Goal: Task Accomplishment & Management: Complete application form

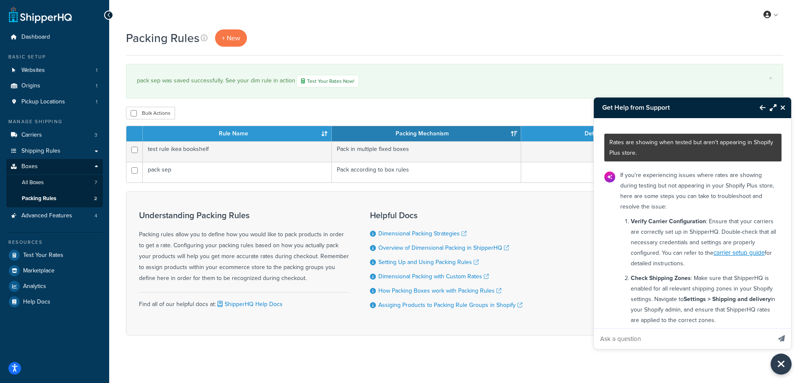
scroll to position [935, 0]
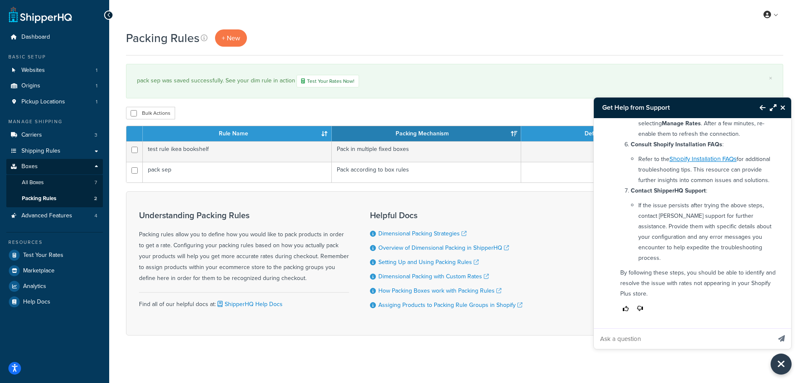
click at [784, 108] on icon "Close Resource Center" at bounding box center [782, 107] width 5 height 7
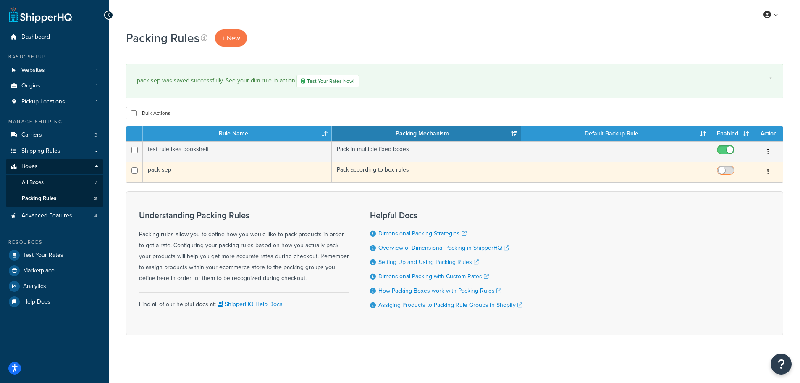
click at [721, 170] on input "checkbox" at bounding box center [726, 172] width 23 height 11
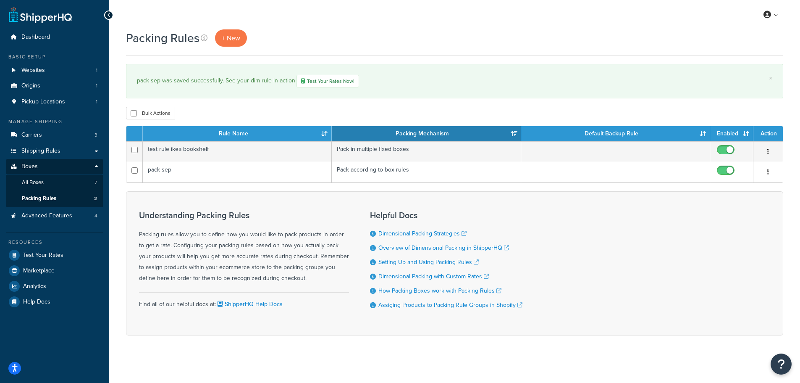
click at [437, 109] on div "Bulk Actions Duplicate Delete" at bounding box center [454, 113] width 657 height 13
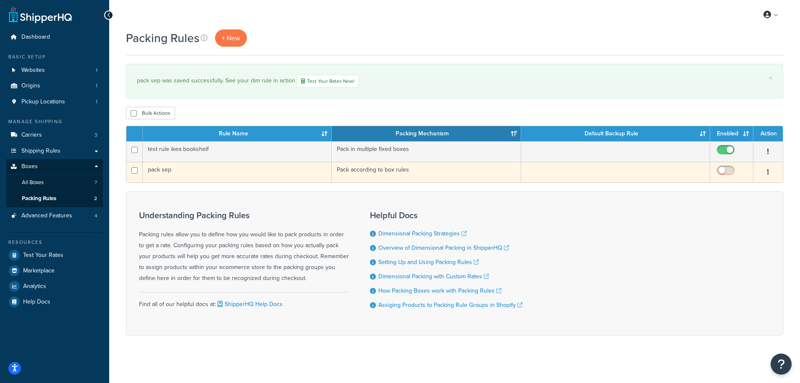
click at [720, 168] on input "checkbox" at bounding box center [726, 172] width 23 height 11
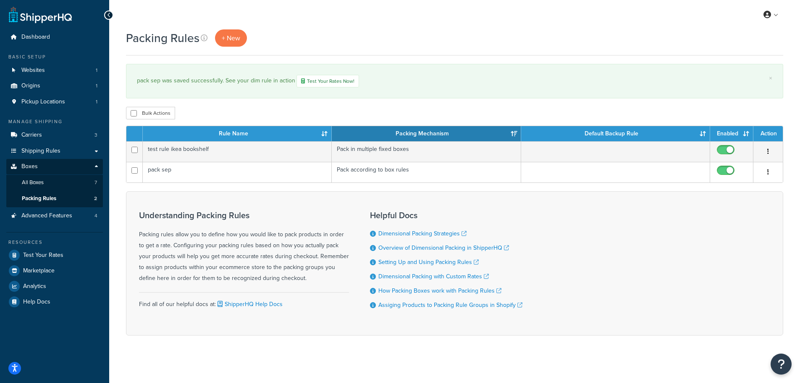
checkbox input "false"
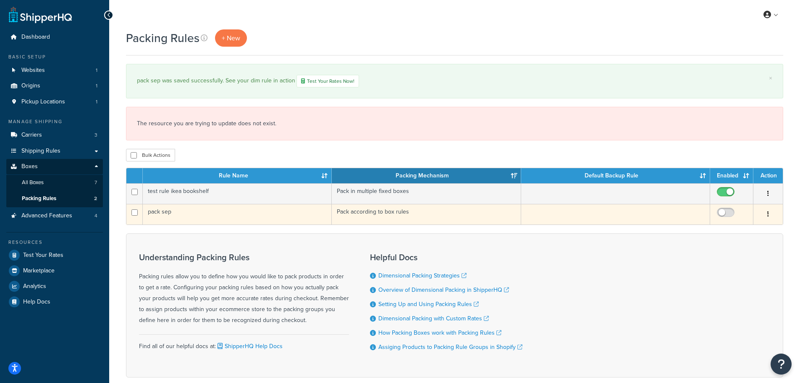
click at [197, 208] on td "pack sep" at bounding box center [237, 214] width 189 height 21
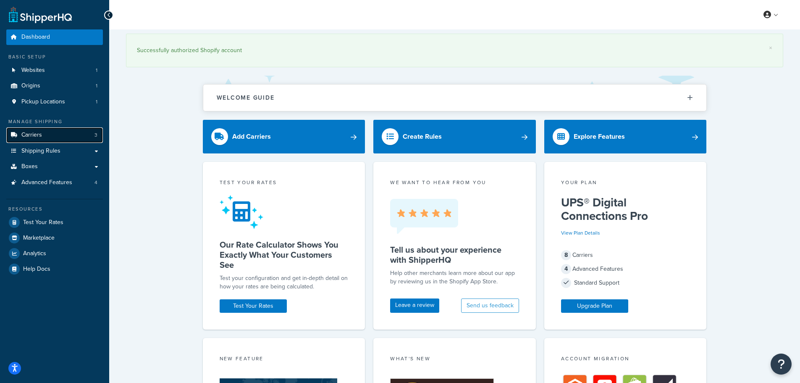
click at [44, 132] on link "Carriers 3" at bounding box center [54, 135] width 97 height 16
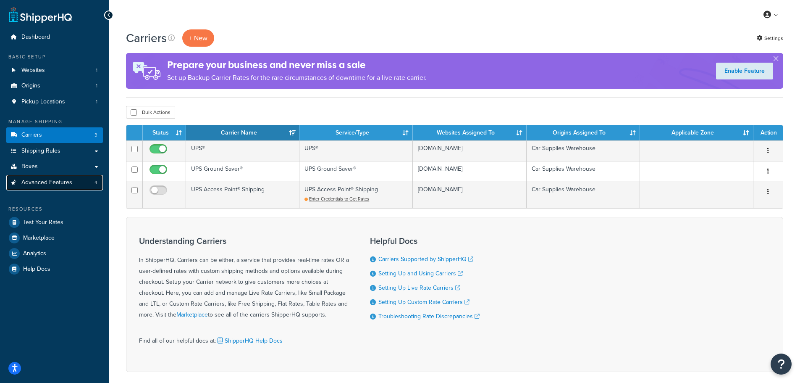
click at [49, 183] on span "Advanced Features" at bounding box center [46, 182] width 51 height 7
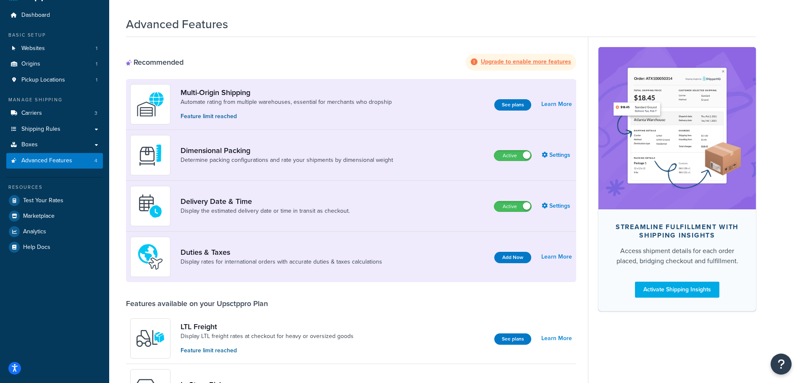
scroll to position [42, 0]
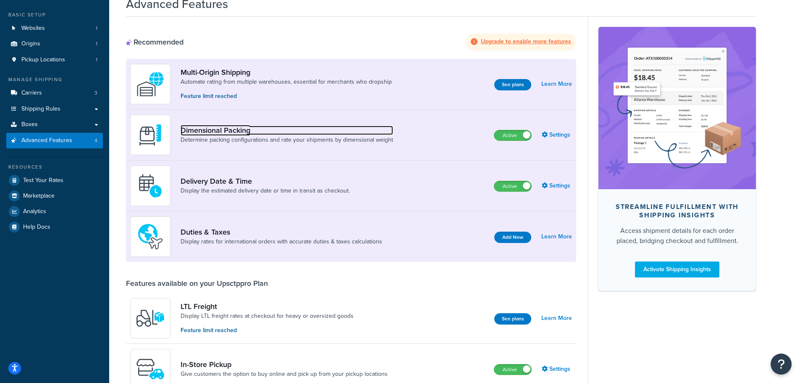
click at [272, 133] on link "Dimensional Packing" at bounding box center [287, 130] width 213 height 9
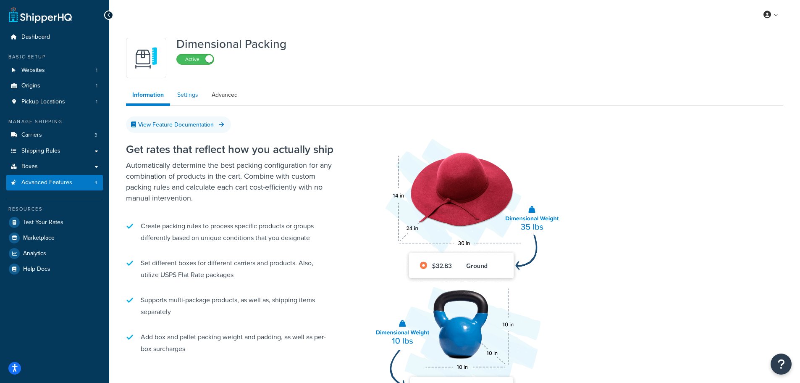
click at [186, 94] on link "Settings" at bounding box center [188, 95] width 34 height 17
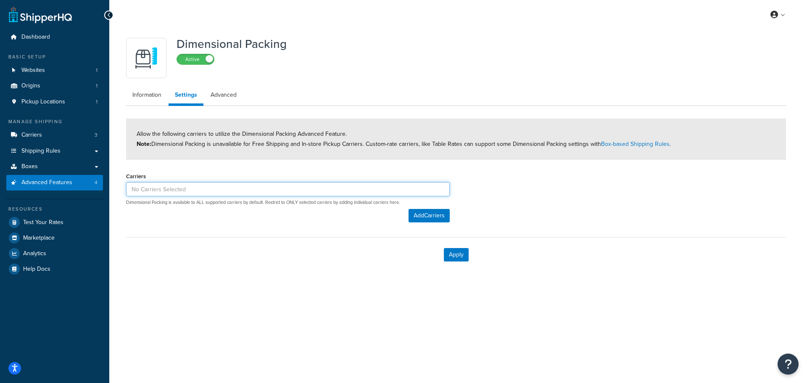
click at [203, 184] on input at bounding box center [287, 189] width 323 height 14
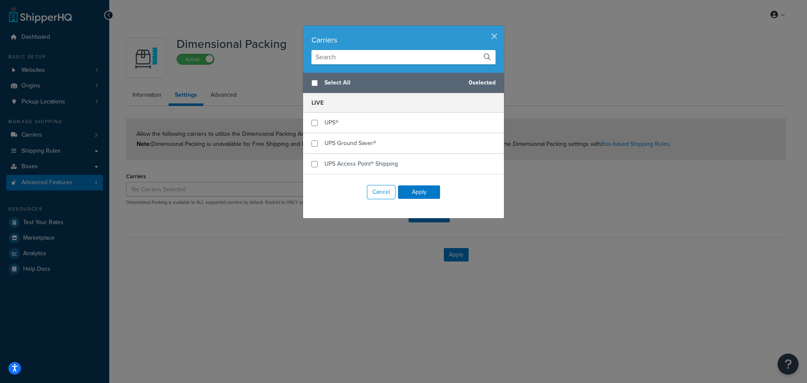
click at [335, 58] on input "text" at bounding box center [403, 57] width 184 height 14
click at [313, 81] on input "checkbox" at bounding box center [314, 83] width 6 height 6
checkbox input "true"
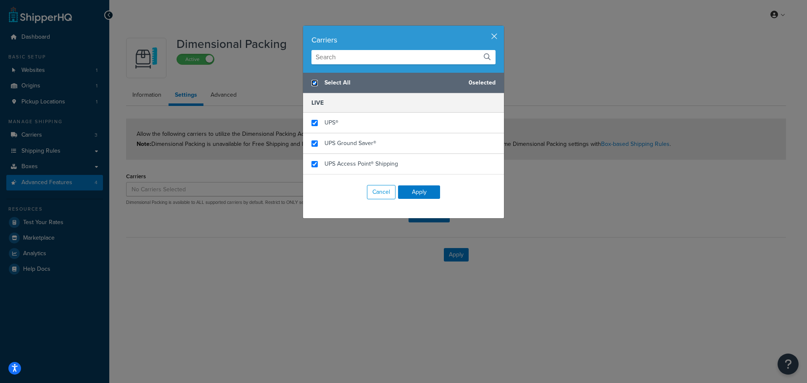
checkbox input "true"
click at [421, 193] on button "Apply" at bounding box center [419, 191] width 42 height 13
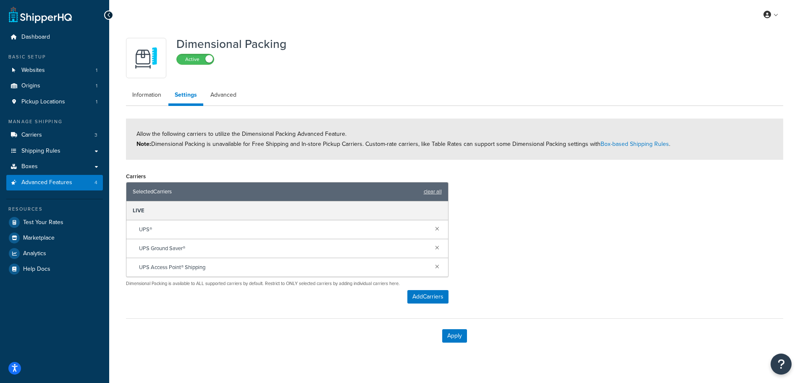
click at [491, 187] on div "Carriers Selected Carriers clear all LIVE UPS® UPS Ground Saver® UPS Access Poi…" at bounding box center [455, 239] width 670 height 139
click at [210, 96] on link "Advanced" at bounding box center [223, 95] width 39 height 17
click at [205, 57] on label "Active" at bounding box center [195, 59] width 37 height 10
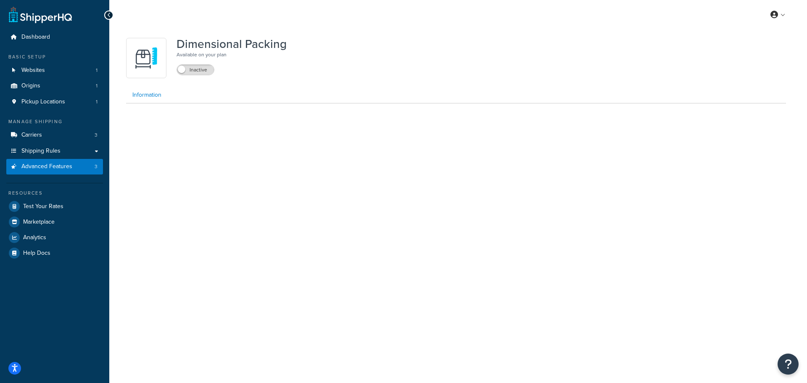
click at [149, 92] on link "Information" at bounding box center [147, 95] width 42 height 17
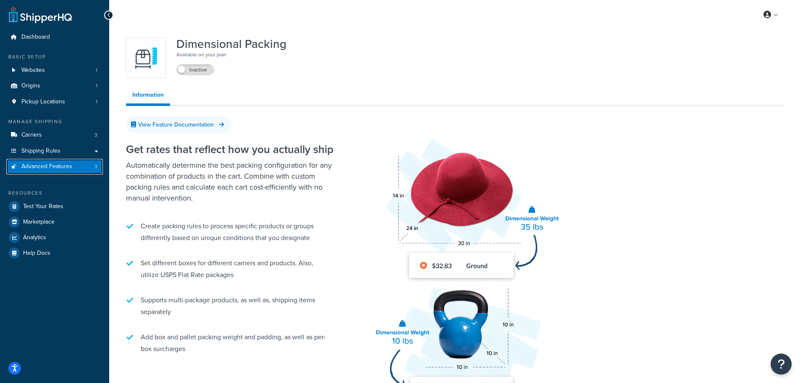
click at [74, 164] on link "Advanced Features 3" at bounding box center [54, 167] width 97 height 16
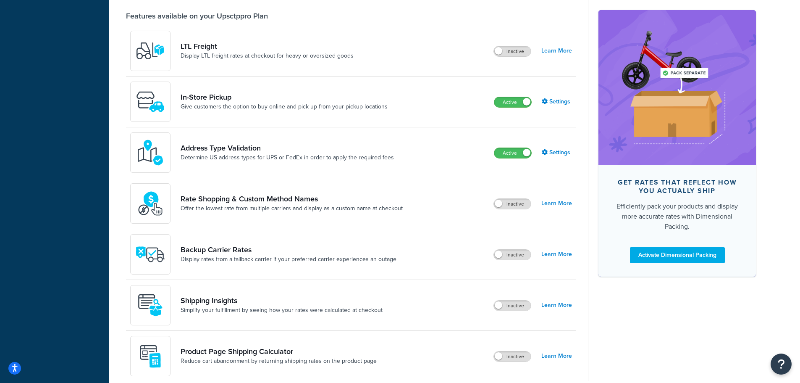
scroll to position [336, 0]
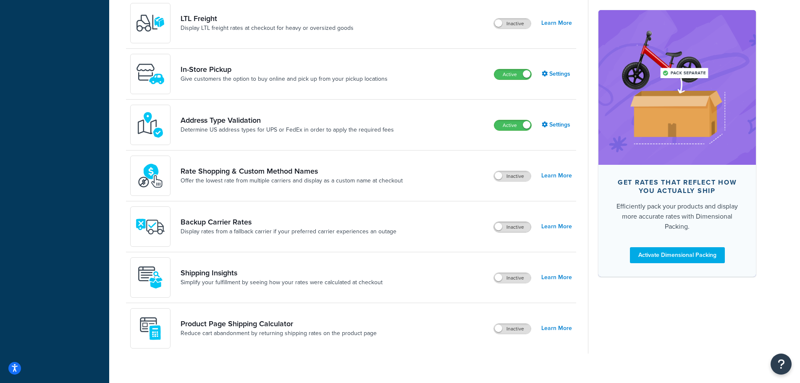
click at [498, 226] on span at bounding box center [499, 227] width 8 height 8
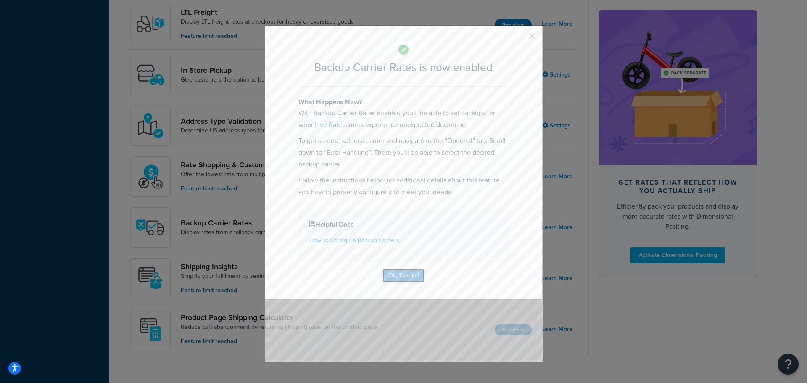
click at [398, 276] on button "Ok, Thanks!" at bounding box center [403, 275] width 42 height 13
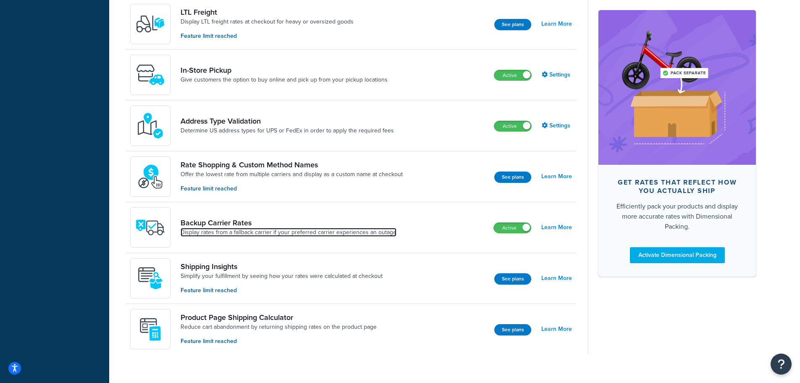
click at [263, 228] on link "Display rates from a fallback carrier if your preferred carrier experiences an …" at bounding box center [289, 232] width 216 height 8
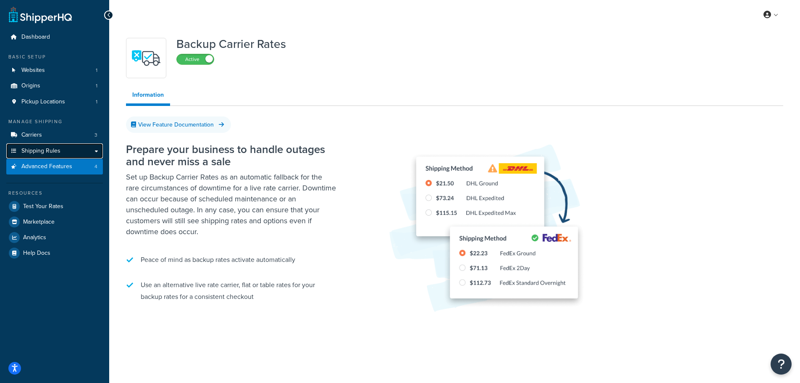
click at [50, 149] on span "Shipping Rules" at bounding box center [40, 150] width 39 height 7
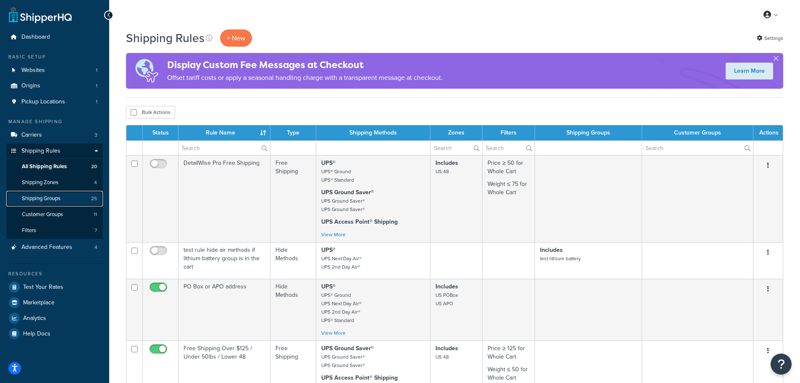
click at [45, 195] on span "Shipping Groups" at bounding box center [41, 198] width 39 height 7
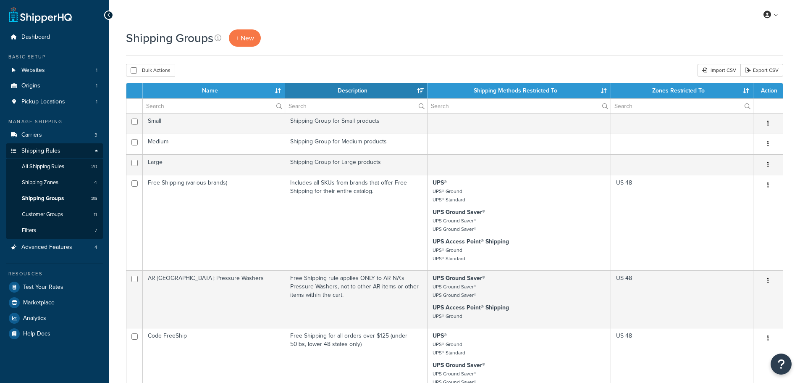
select select "15"
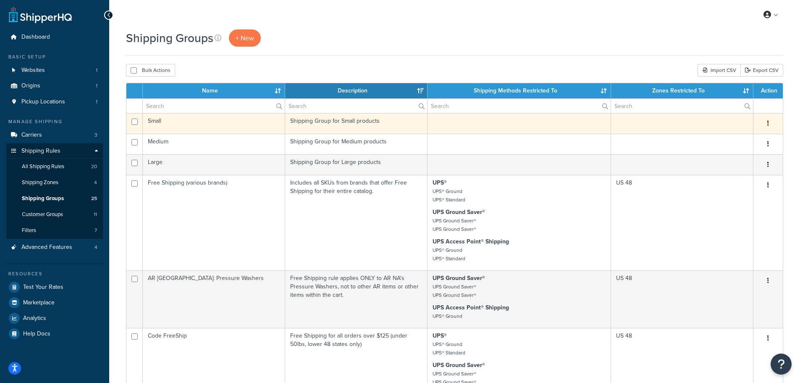
click at [179, 122] on td "Small" at bounding box center [214, 123] width 142 height 21
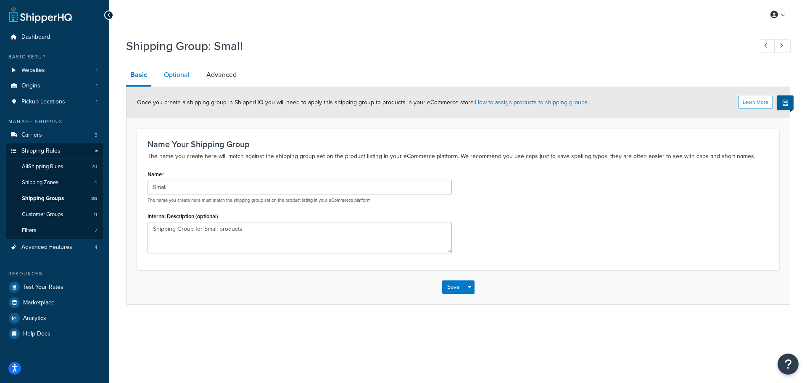
click at [180, 74] on link "Optional" at bounding box center [177, 75] width 34 height 20
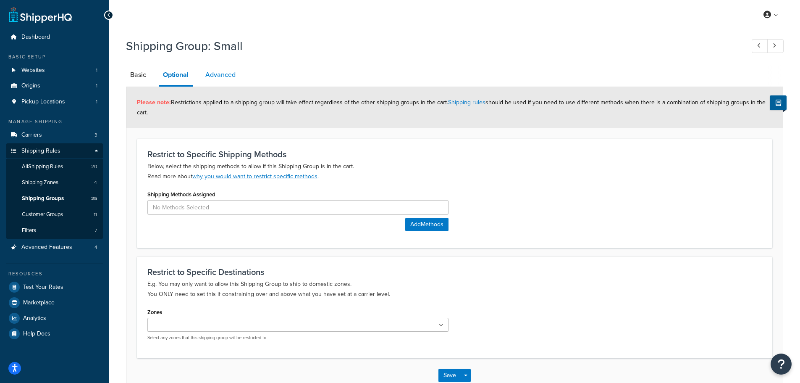
click at [215, 73] on link "Advanced" at bounding box center [220, 75] width 39 height 20
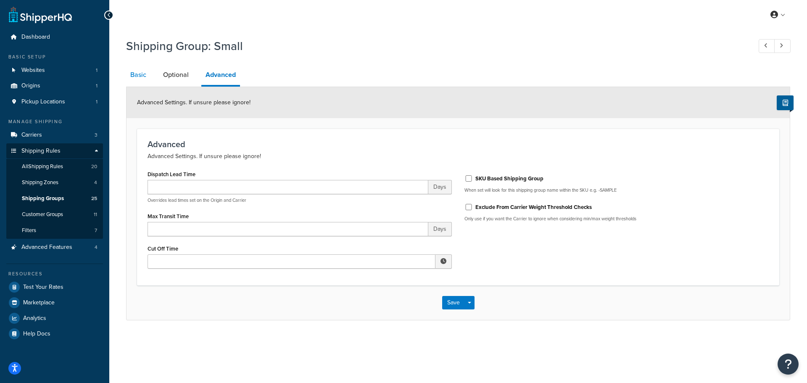
click at [137, 74] on link "Basic" at bounding box center [138, 75] width 24 height 20
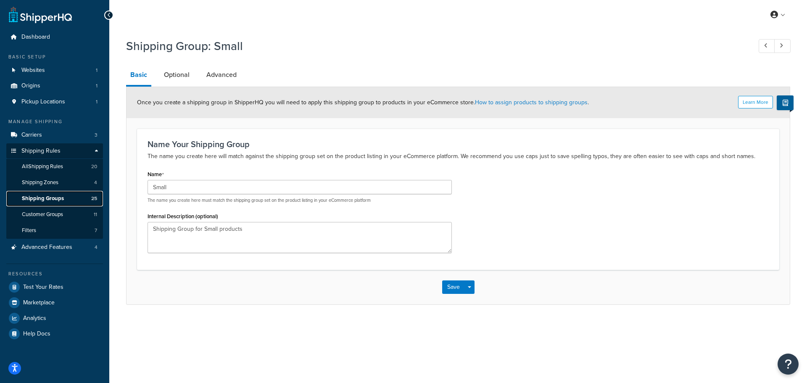
click at [54, 197] on span "Shipping Groups" at bounding box center [43, 198] width 42 height 7
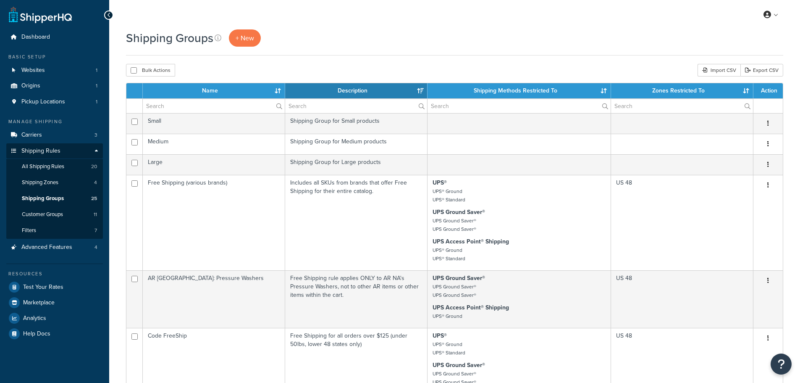
select select "15"
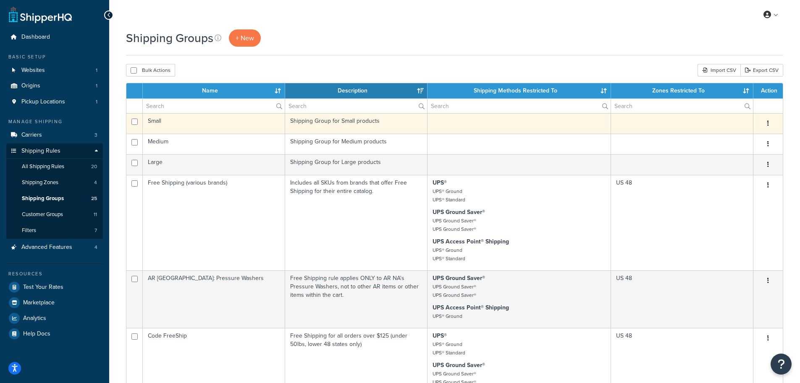
click at [769, 123] on button "button" at bounding box center [768, 123] width 12 height 13
click at [769, 123] on icon "button" at bounding box center [768, 123] width 2 height 6
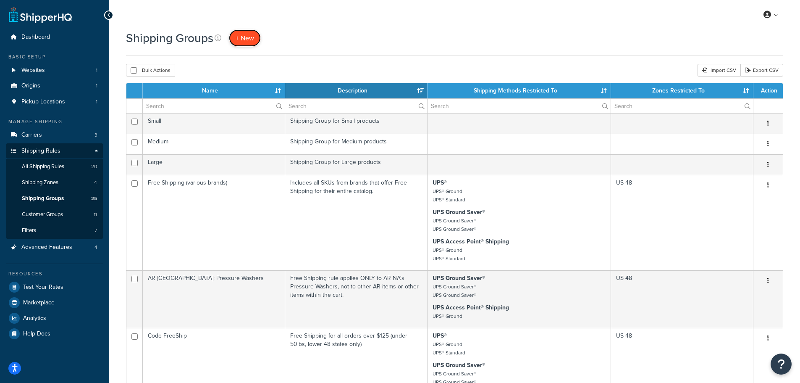
click at [243, 39] on span "+ New" at bounding box center [245, 38] width 18 height 10
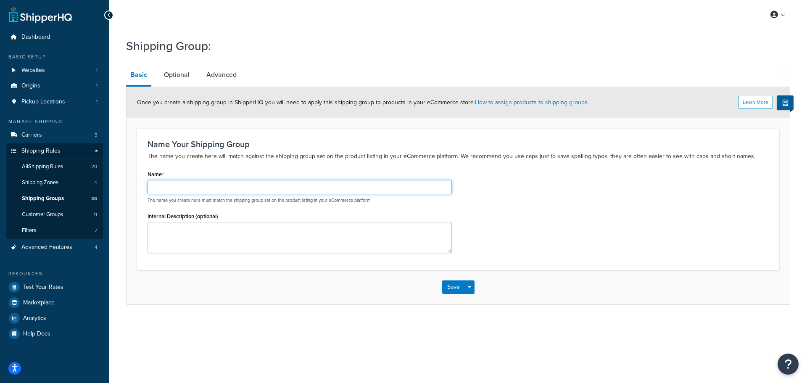
click at [203, 184] on input "Name" at bounding box center [299, 187] width 304 height 14
type input "All Products"
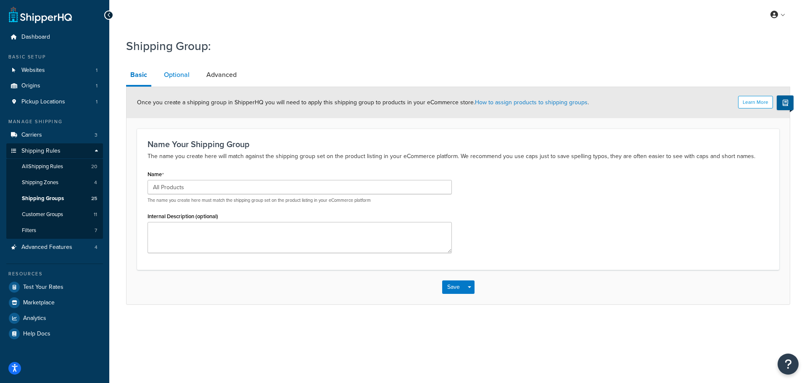
click at [181, 76] on link "Optional" at bounding box center [177, 75] width 34 height 20
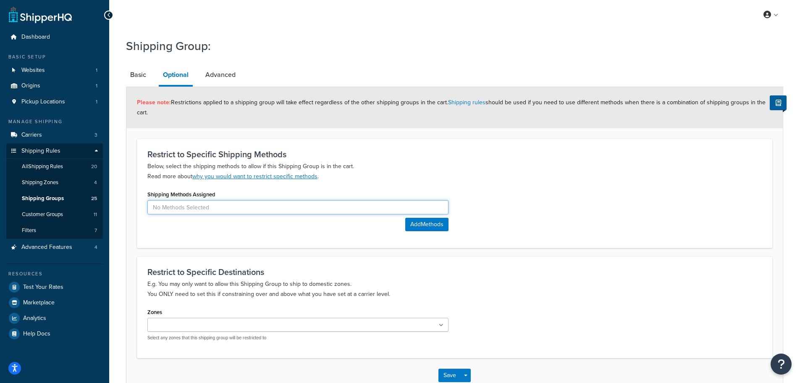
click at [264, 207] on input at bounding box center [297, 207] width 301 height 14
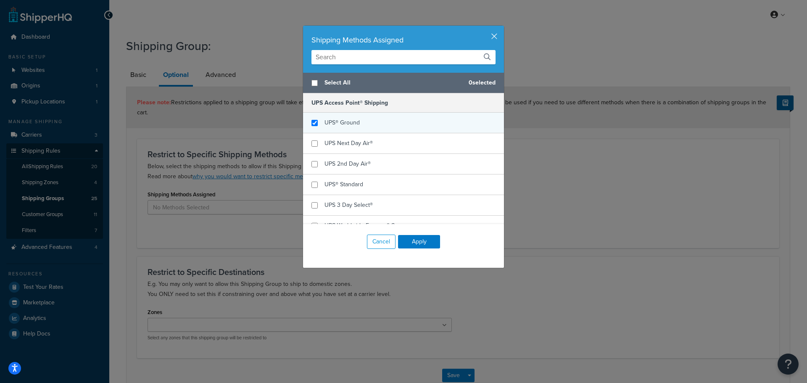
checkbox input "true"
click at [326, 121] on span "UPS® Ground" at bounding box center [341, 122] width 35 height 9
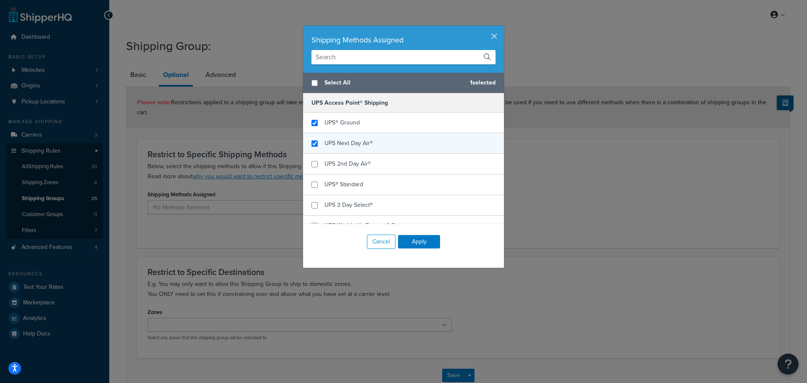
checkbox input "true"
click at [328, 137] on div "UPS Next Day Air®" at bounding box center [403, 143] width 201 height 21
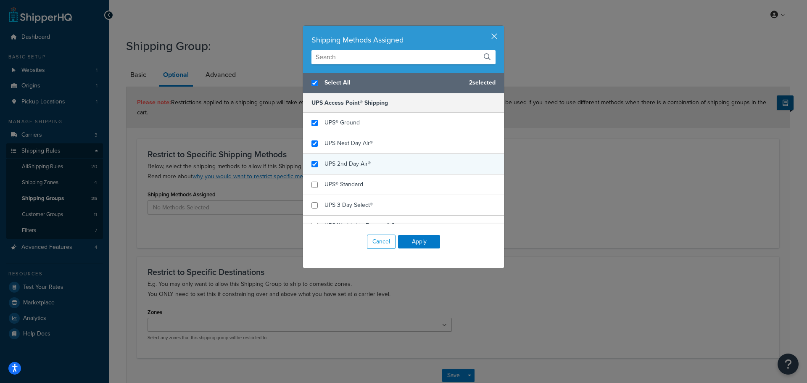
checkbox input "true"
click at [331, 158] on div "UPS 2nd Day Air®" at bounding box center [347, 164] width 46 height 12
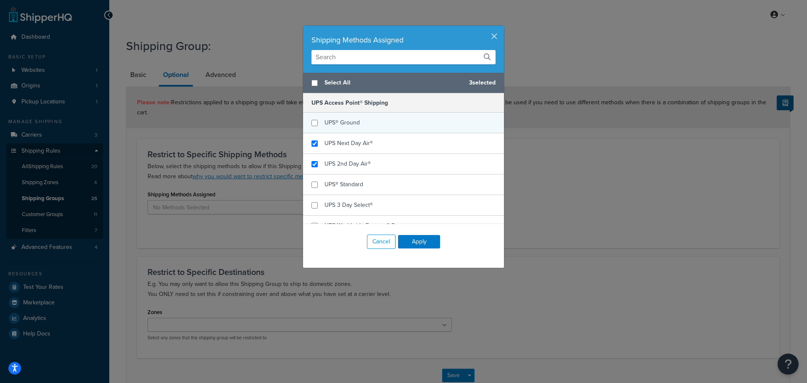
checkbox input "false"
click at [324, 124] on span "UPS® Ground" at bounding box center [341, 122] width 35 height 9
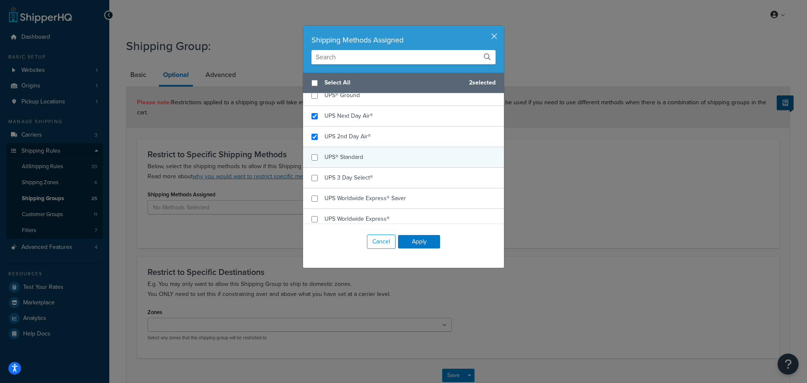
scroll to position [42, 0]
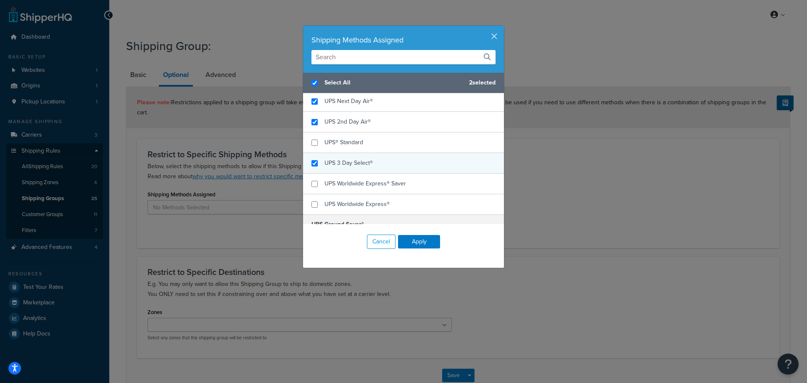
checkbox input "true"
click at [344, 160] on span "UPS 3 Day Select®" at bounding box center [348, 162] width 48 height 9
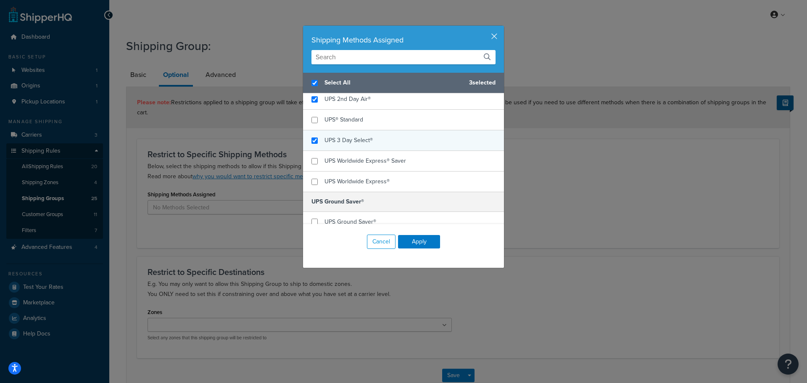
scroll to position [84, 0]
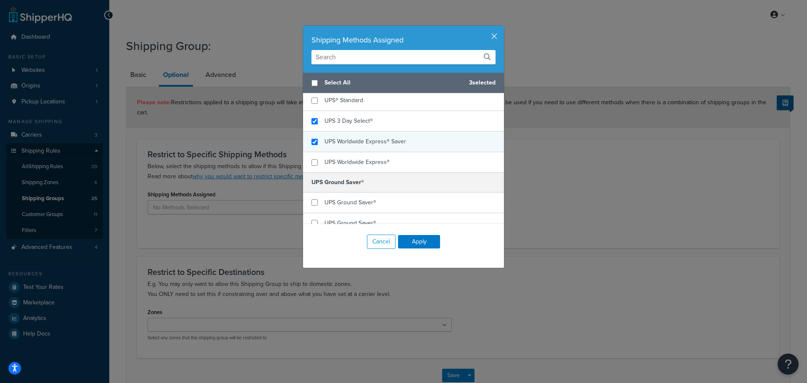
checkbox input "false"
checkbox input "true"
click at [347, 139] on span "UPS Worldwide Express® Saver" at bounding box center [364, 141] width 81 height 9
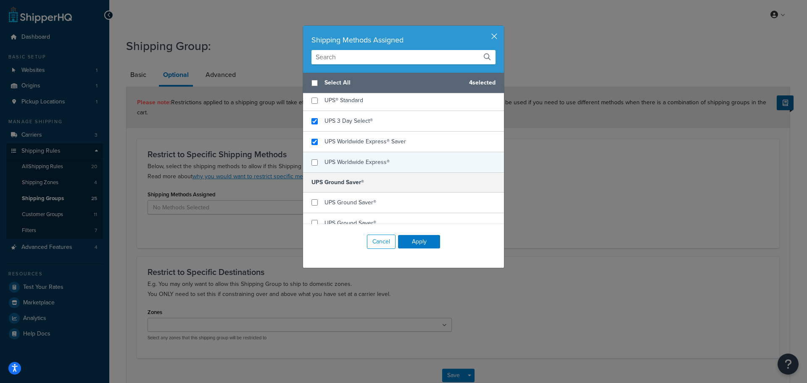
scroll to position [126, 0]
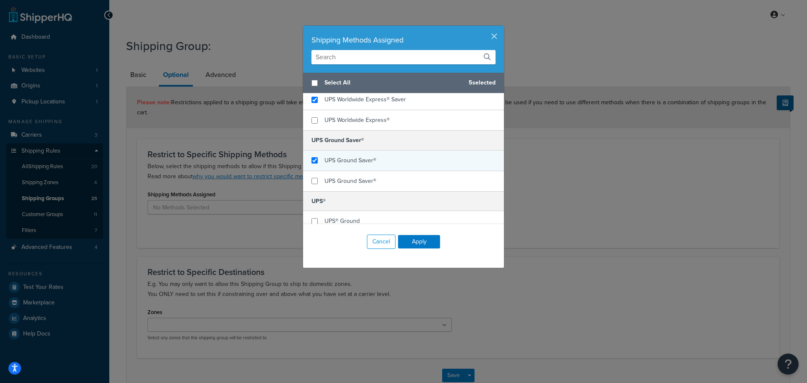
checkbox input "true"
click at [354, 161] on span "UPS Ground Saver®" at bounding box center [350, 160] width 52 height 9
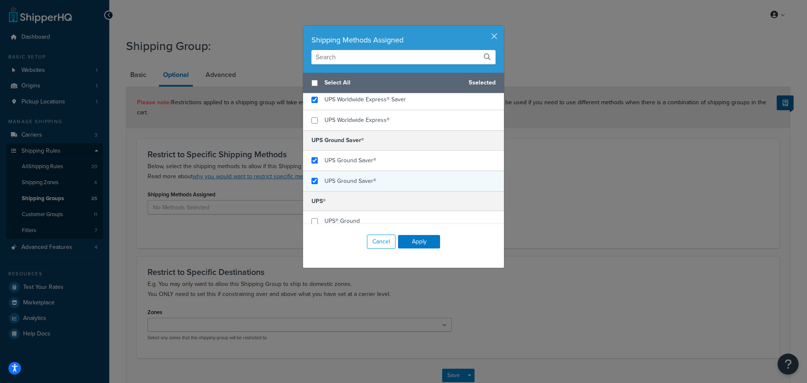
checkbox input "true"
click at [354, 179] on span "UPS Ground Saver®" at bounding box center [350, 180] width 52 height 9
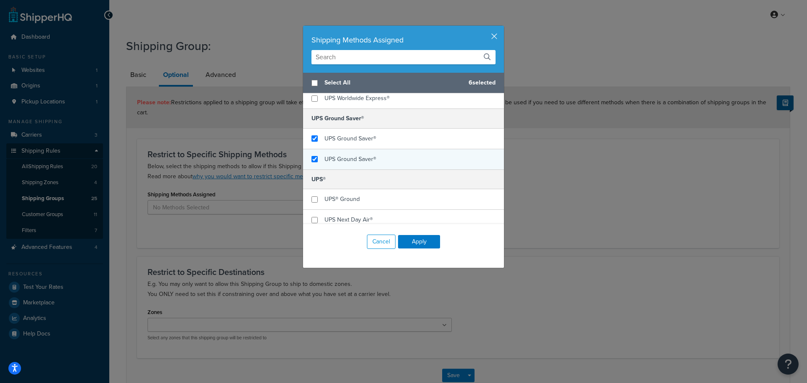
scroll to position [210, 0]
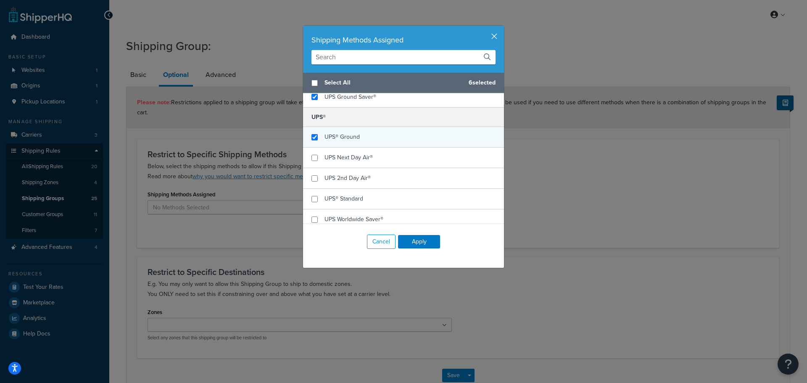
checkbox input "true"
click at [339, 135] on span "UPS® Ground" at bounding box center [341, 136] width 35 height 9
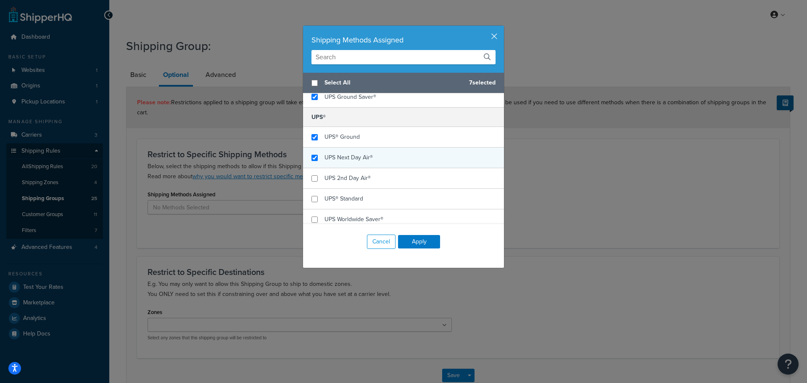
checkbox input "true"
click at [339, 157] on span "UPS Next Day Air®" at bounding box center [348, 157] width 48 height 9
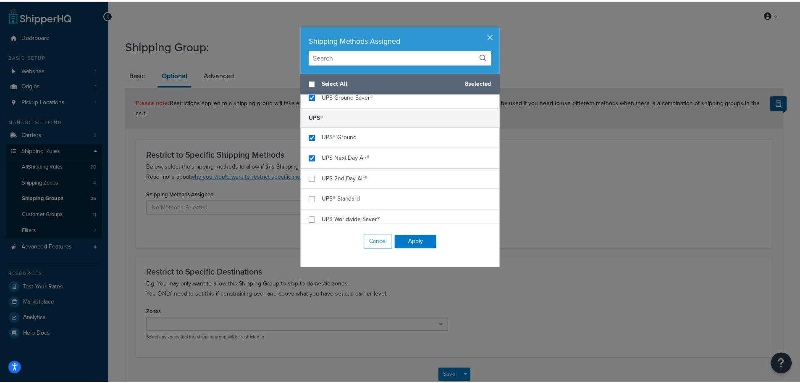
scroll to position [215, 0]
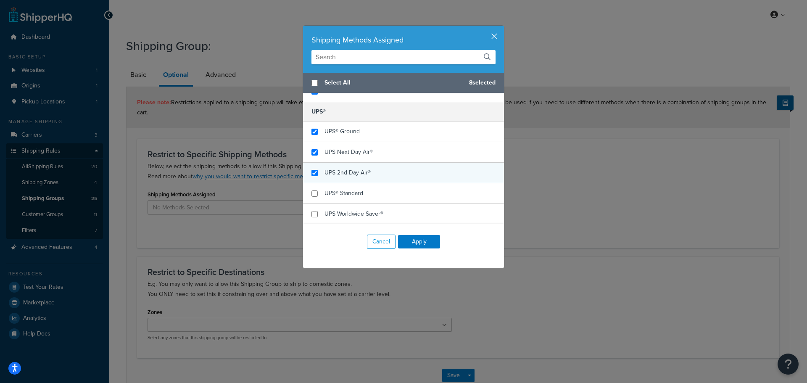
checkbox input "true"
click at [343, 170] on span "UPS 2nd Day Air®" at bounding box center [347, 172] width 46 height 9
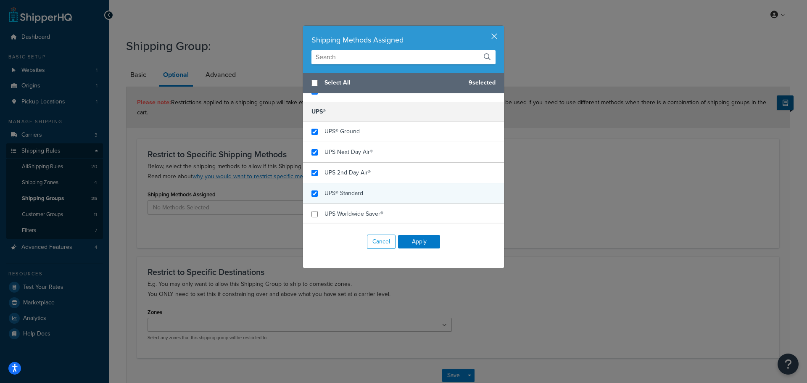
checkbox input "true"
click at [337, 189] on span "UPS® Standard" at bounding box center [343, 193] width 39 height 9
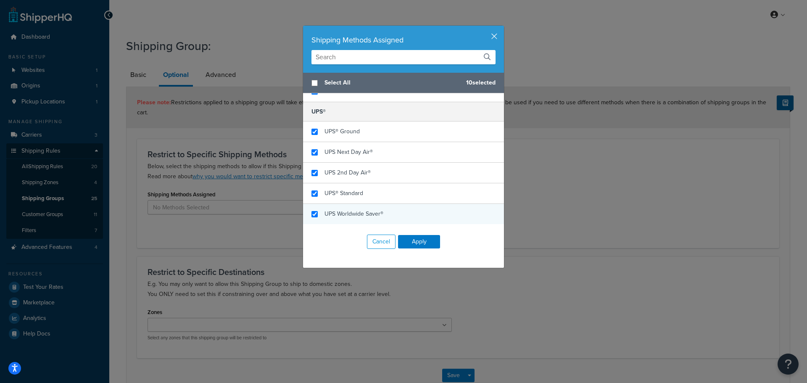
checkbox input "true"
click at [339, 213] on span "UPS Worldwide Saver®" at bounding box center [353, 213] width 59 height 9
click at [414, 239] on button "Apply" at bounding box center [419, 241] width 42 height 13
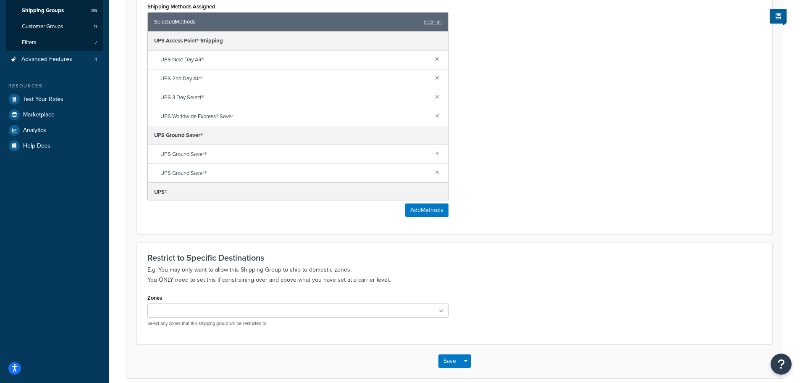
scroll to position [226, 0]
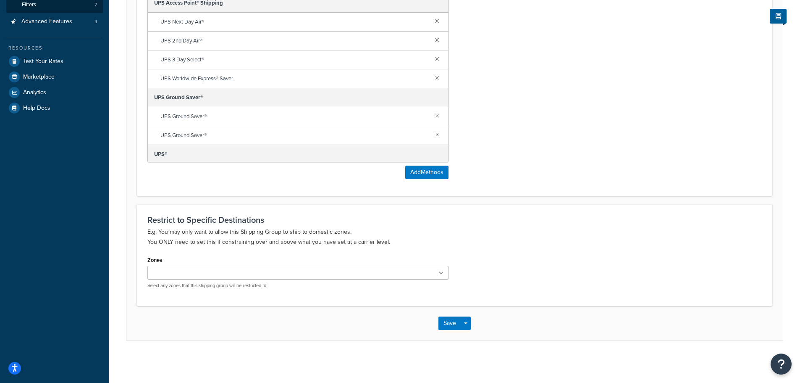
click at [223, 270] on ul at bounding box center [297, 272] width 301 height 14
click at [228, 255] on div "Zones US 48 US APO US US POBox Select any zones that this shipping group will b…" at bounding box center [297, 272] width 301 height 37
click at [177, 273] on icon at bounding box center [176, 273] width 4 height 5
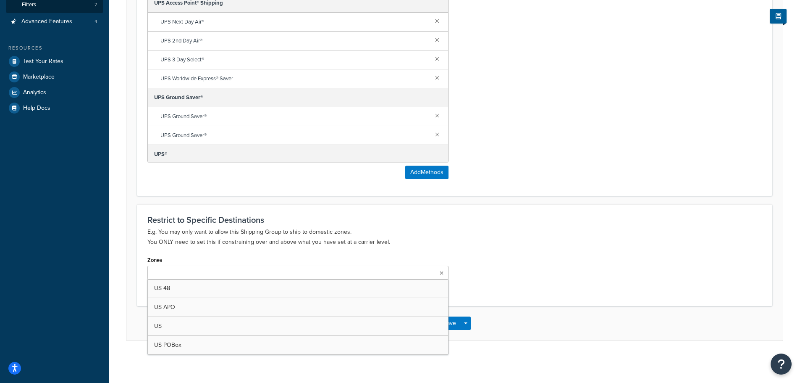
click at [489, 226] on div "Restrict to Specific Destinations E.g. You may only want to allow this Shipping…" at bounding box center [454, 231] width 615 height 32
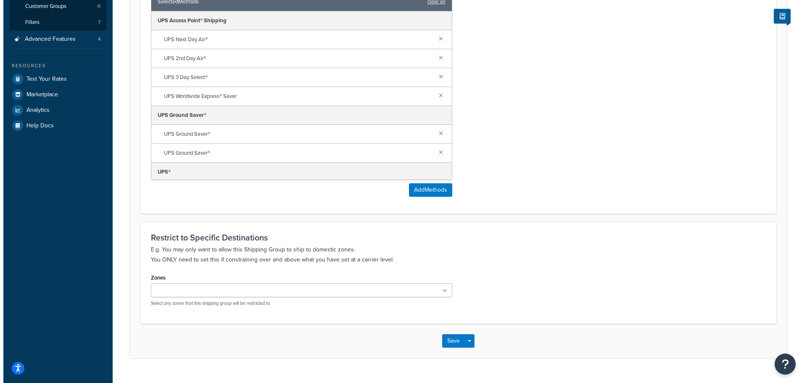
scroll to position [0, 0]
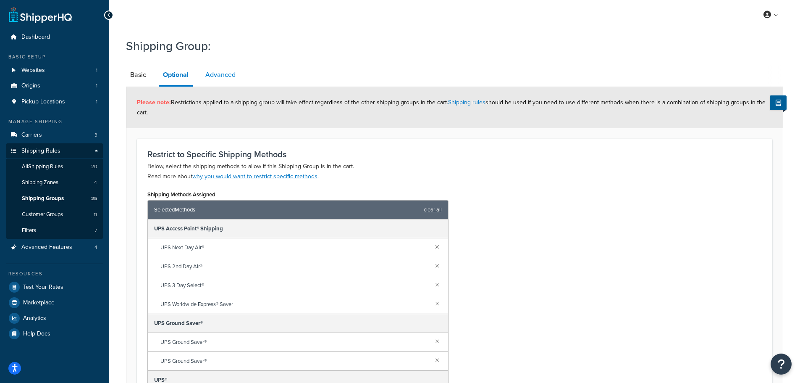
click at [227, 74] on link "Advanced" at bounding box center [220, 75] width 39 height 20
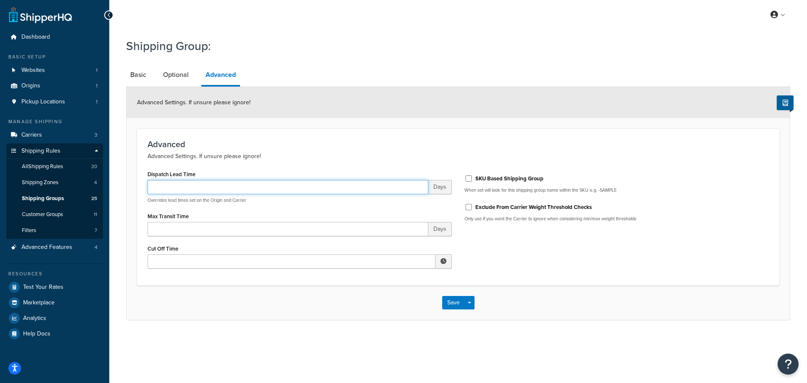
click at [296, 188] on input "Dispatch Lead Time" at bounding box center [287, 187] width 281 height 14
type input "1"
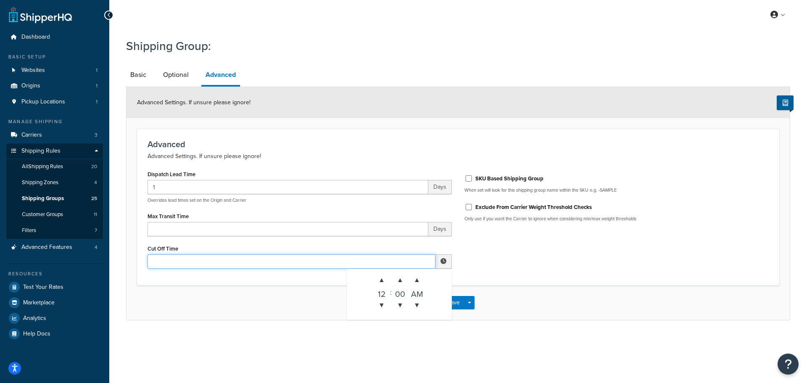
click at [270, 258] on input "Cut Off Time" at bounding box center [291, 261] width 288 height 14
click at [379, 280] on span "▲" at bounding box center [381, 279] width 17 height 17
click at [417, 305] on span "▼" at bounding box center [416, 305] width 17 height 17
type input "1:00 PM"
click at [516, 255] on div "Dispatch Lead Time 1 Days Overrides lead times set on the Origin and Carrier Ma…" at bounding box center [457, 221] width 633 height 106
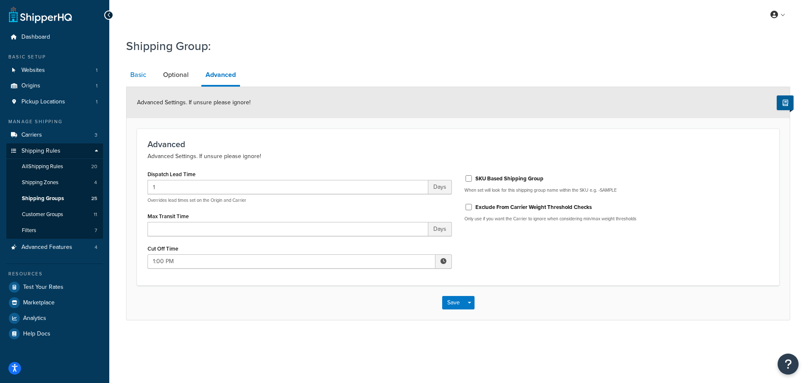
click at [139, 77] on link "Basic" at bounding box center [138, 75] width 24 height 20
